Goal: Navigation & Orientation: Find specific page/section

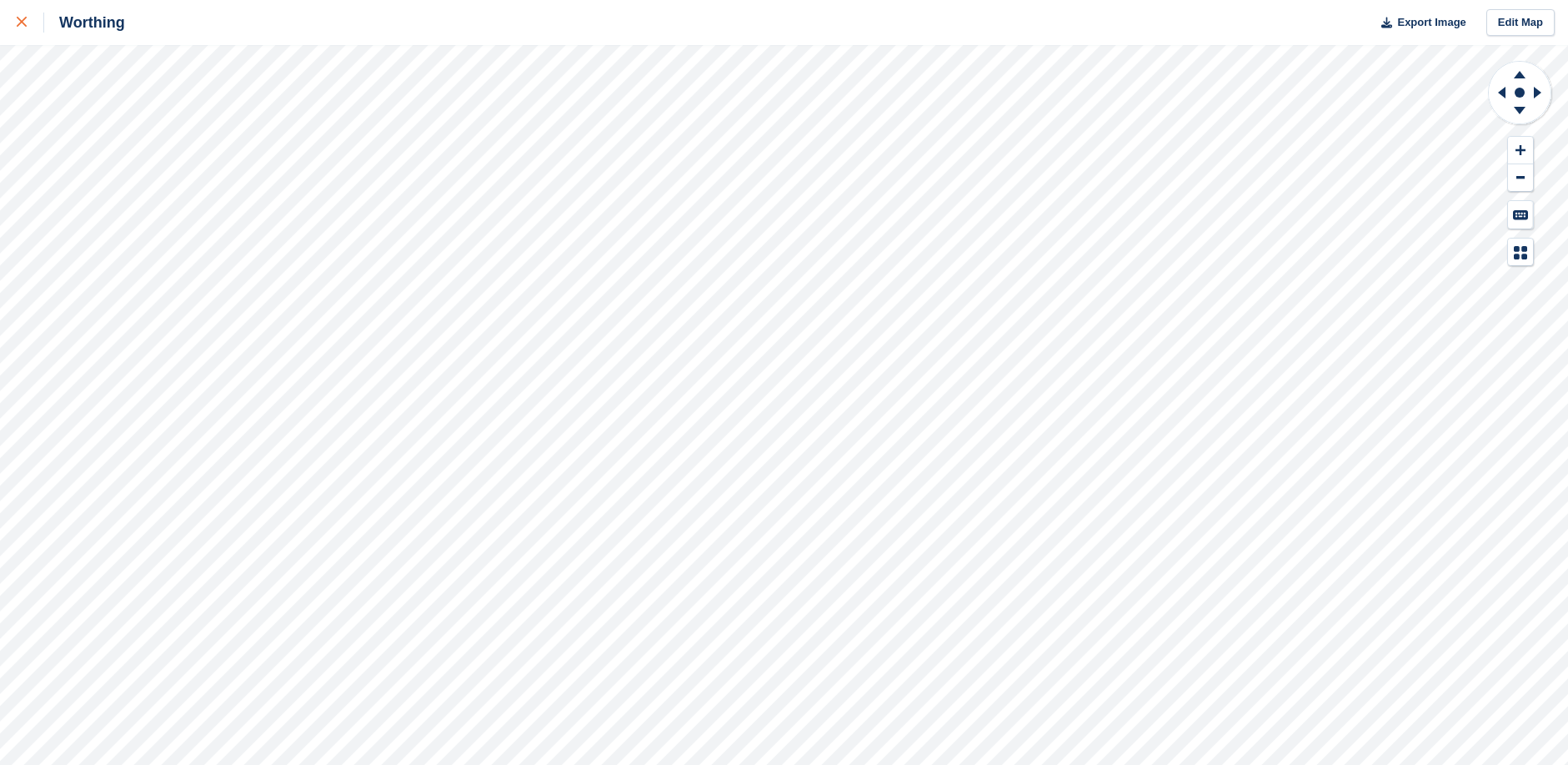
click at [18, 20] on icon at bounding box center [22, 22] width 10 height 10
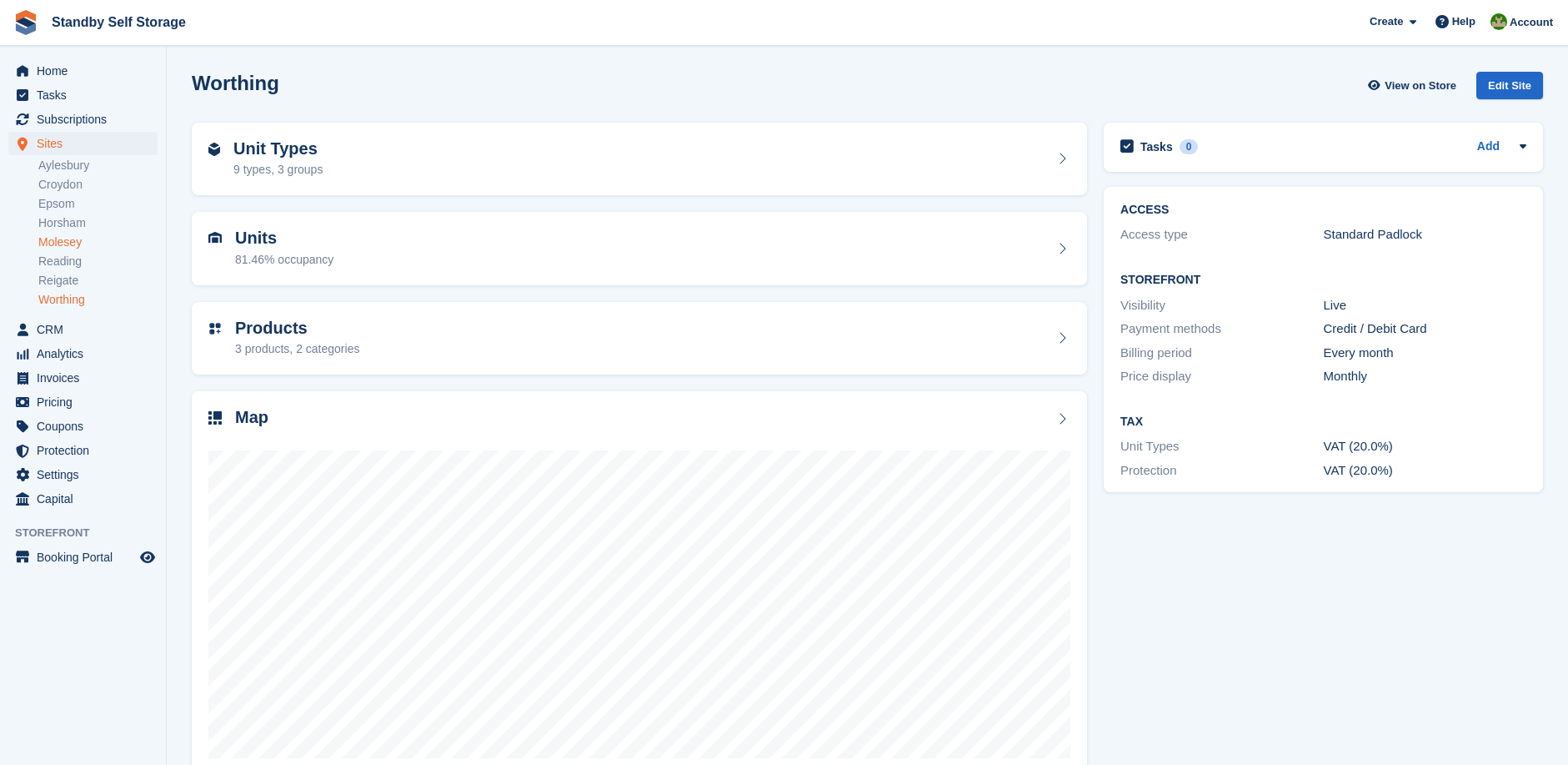
click at [66, 241] on link "Molesey" at bounding box center [98, 242] width 119 height 16
